Goal: Find specific page/section: Find specific page/section

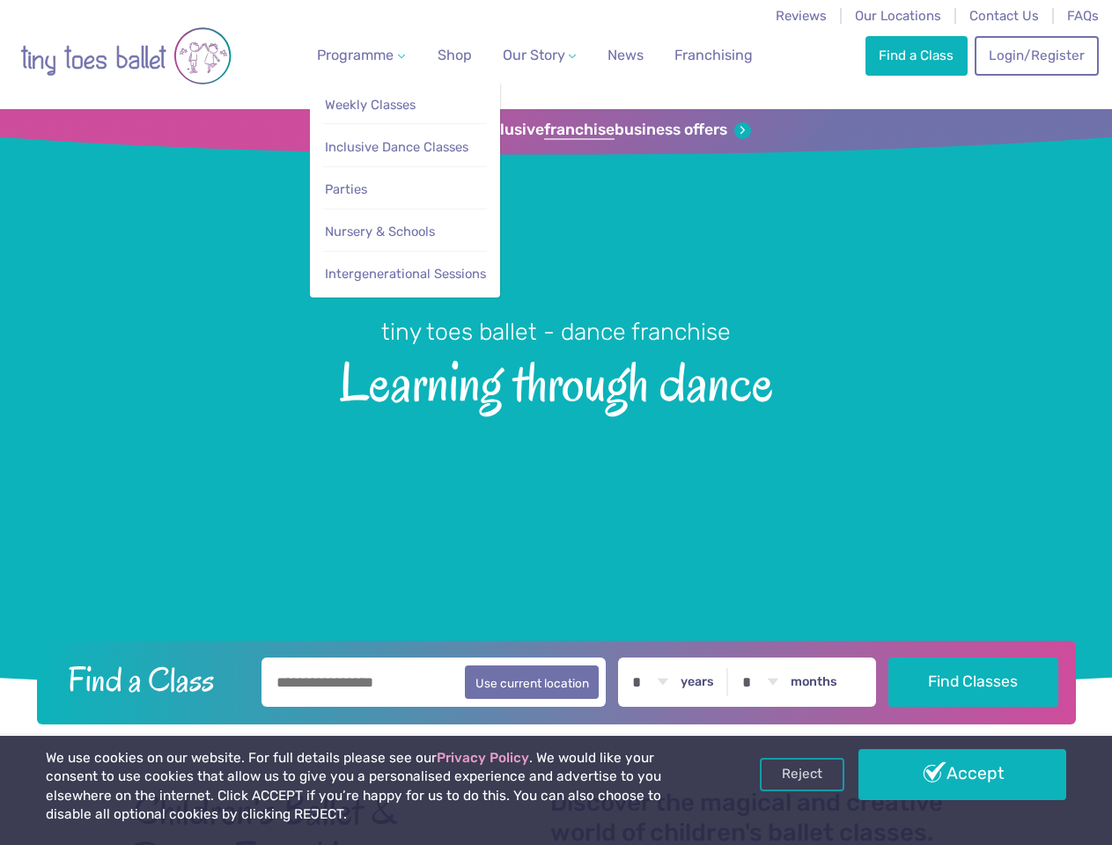
click at [357, 55] on span "Programme" at bounding box center [355, 55] width 77 height 17
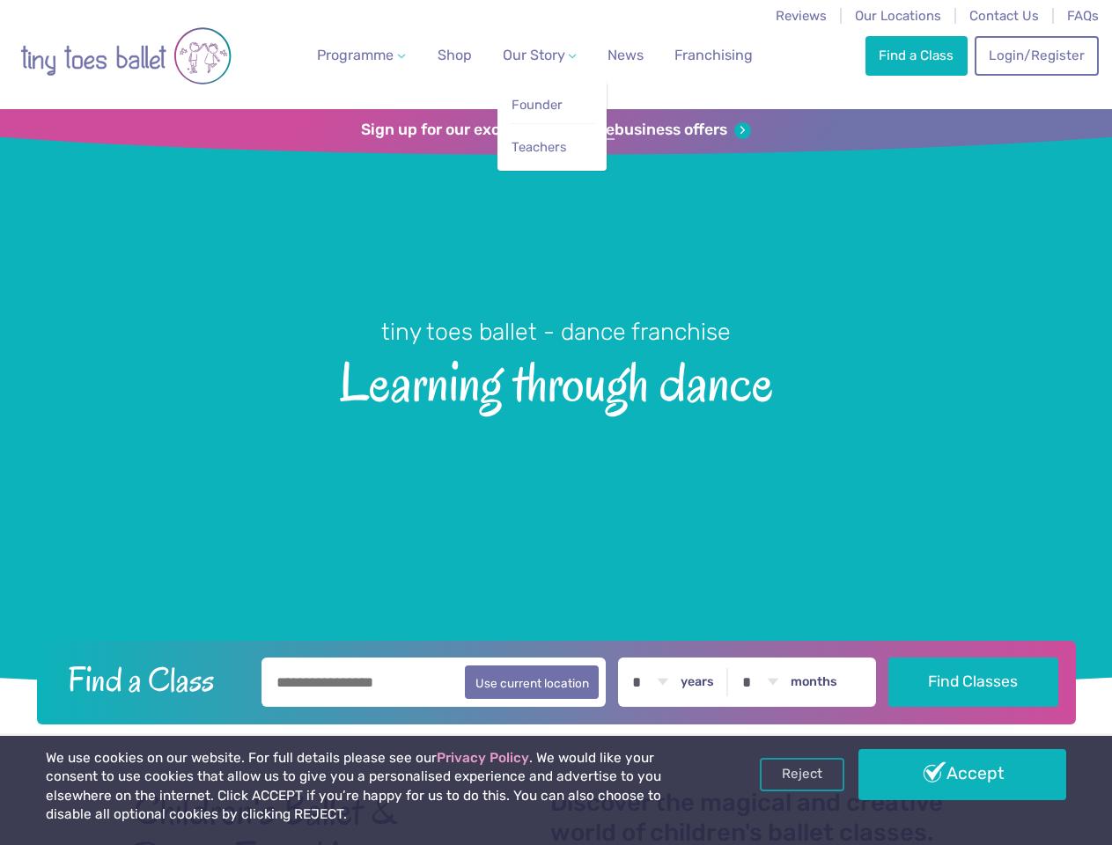
click at [524, 55] on span "Our Story" at bounding box center [534, 55] width 63 height 17
click at [556, 130] on li "Teachers" at bounding box center [553, 143] width 84 height 40
click at [556, 680] on button "Use current location" at bounding box center [532, 682] width 135 height 33
type input "**********"
click at [802, 775] on link "Reject" at bounding box center [802, 774] width 85 height 33
